Goal: Find specific page/section: Find specific page/section

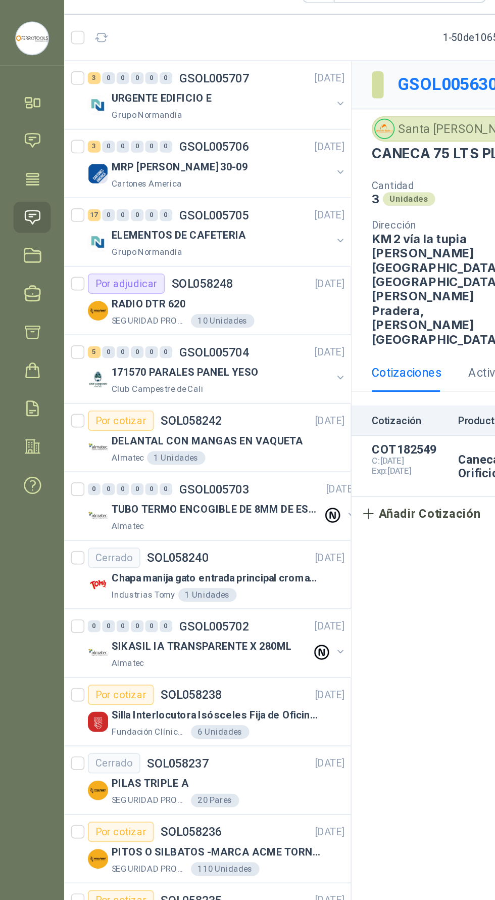
scroll to position [7, 0]
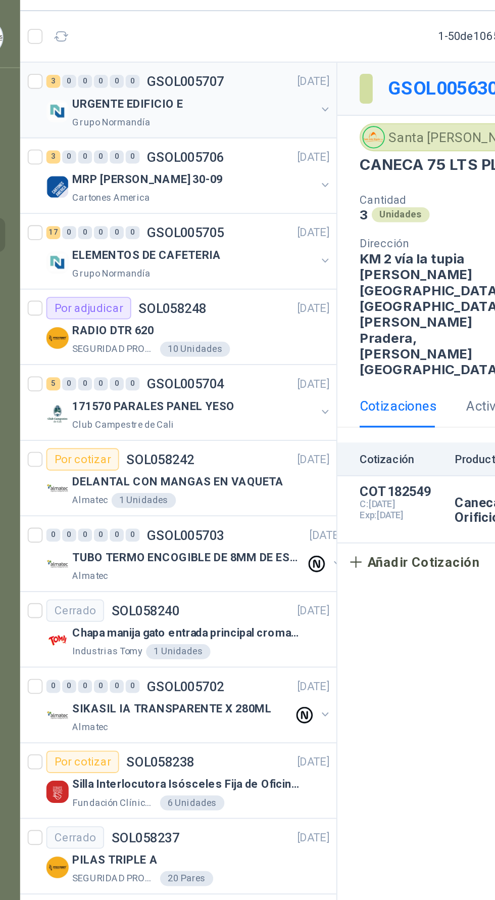
click at [161, 76] on div "URGENTE EDIFICIO E" at bounding box center [132, 82] width 131 height 12
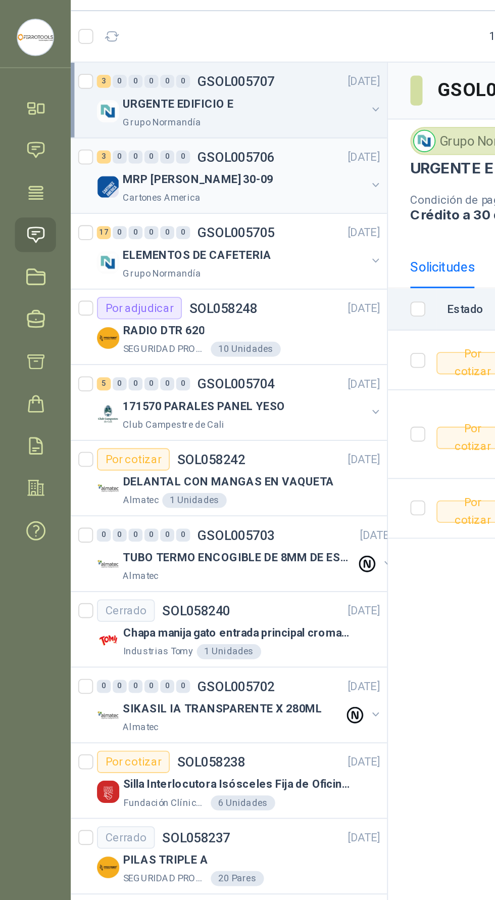
click at [151, 118] on div "MRP [PERSON_NAME] 30-09" at bounding box center [132, 123] width 131 height 12
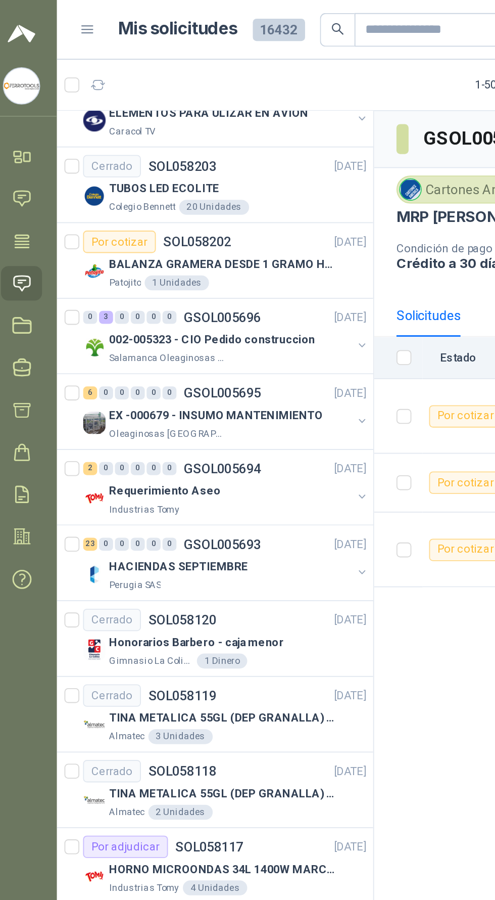
scroll to position [1148, 0]
